Goal: Find specific page/section: Find specific page/section

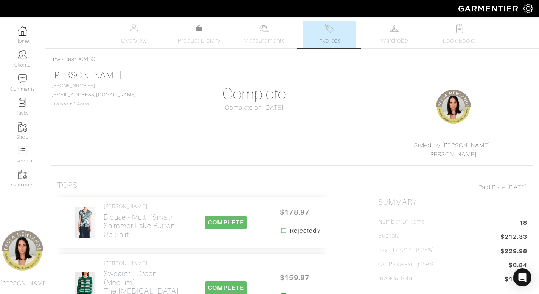
scroll to position [1192, 0]
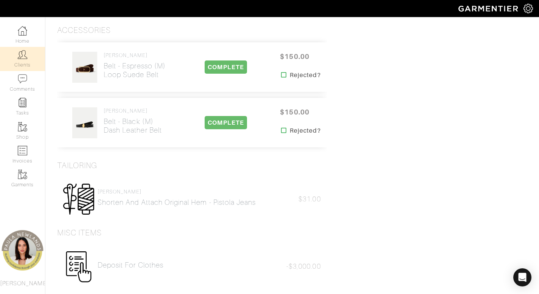
click at [25, 55] on img at bounding box center [22, 54] width 9 height 9
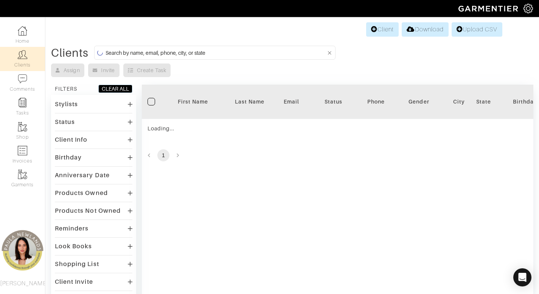
click at [271, 54] on input at bounding box center [216, 52] width 221 height 9
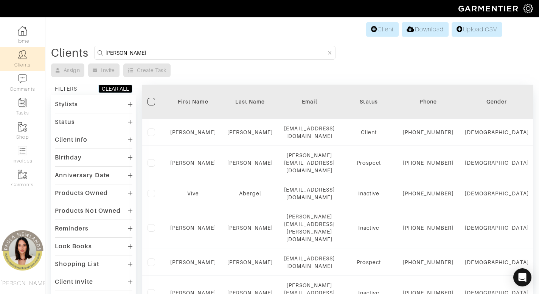
type input "rachel"
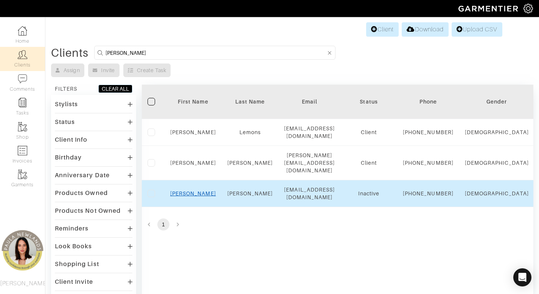
click at [197, 197] on link "Rachel" at bounding box center [193, 194] width 46 height 6
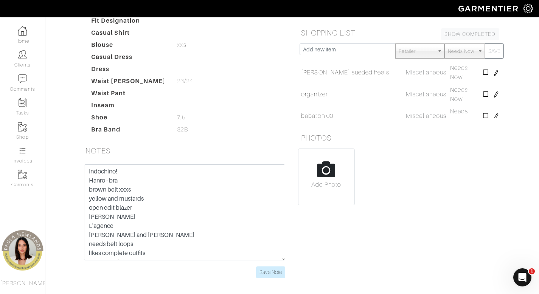
scroll to position [134, 0]
click at [22, 54] on img at bounding box center [22, 54] width 9 height 9
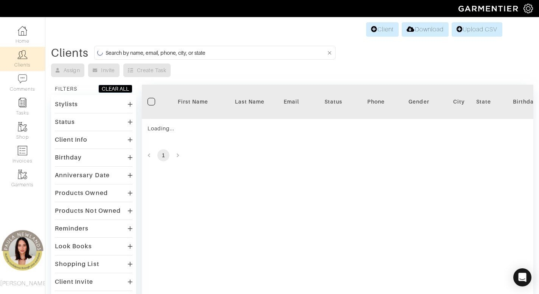
click at [231, 57] on input at bounding box center [216, 52] width 221 height 9
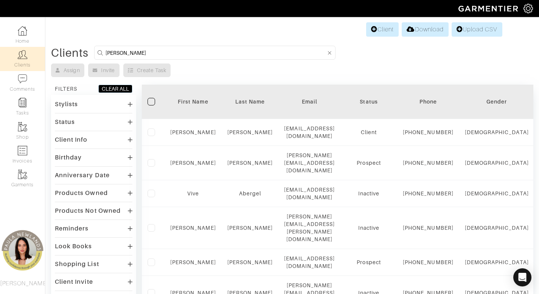
type input "[PERSON_NAME]"
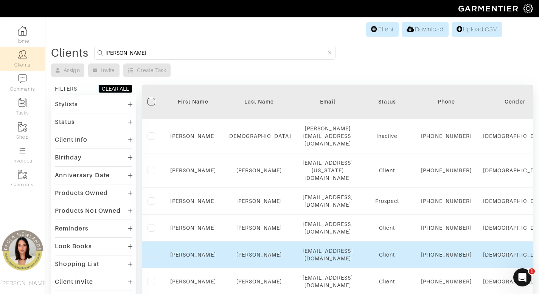
drag, startPoint x: 277, startPoint y: 271, endPoint x: 370, endPoint y: 275, distance: 93.2
copy tr "[EMAIL_ADDRESS][DOMAIN_NAME]"
click at [196, 258] on link "[PERSON_NAME]" at bounding box center [193, 255] width 46 height 6
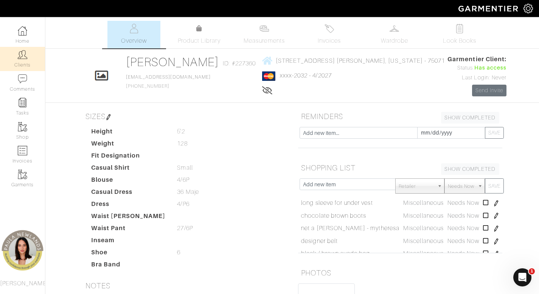
click at [14, 59] on link "Clients" at bounding box center [22, 59] width 45 height 24
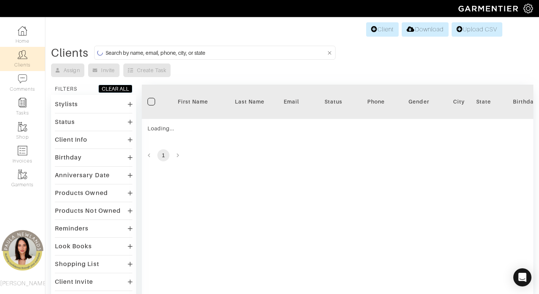
click at [252, 56] on input at bounding box center [216, 52] width 221 height 9
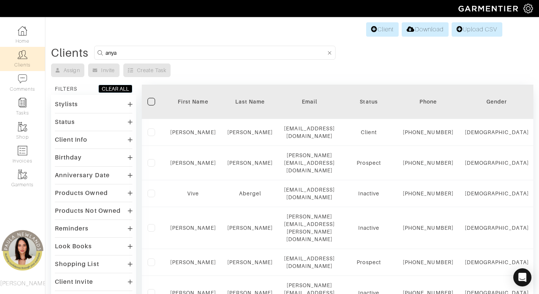
type input "anya"
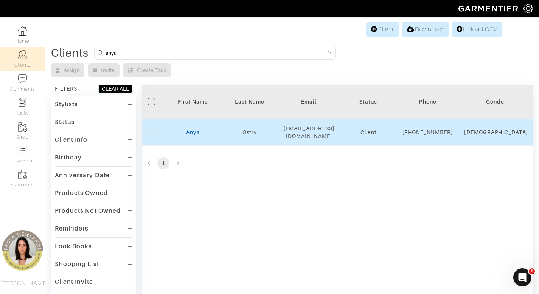
click at [192, 134] on link "Anya" at bounding box center [192, 132] width 13 height 6
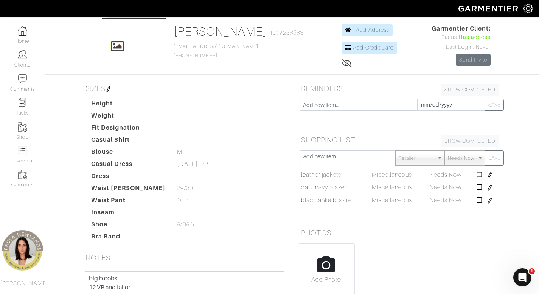
scroll to position [37, 0]
